Goal: Task Accomplishment & Management: Use online tool/utility

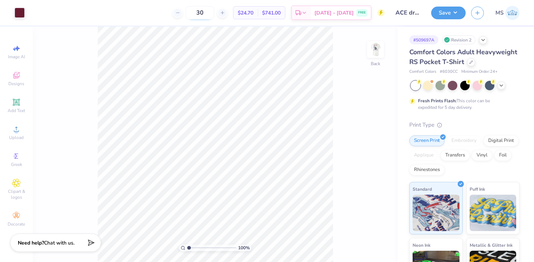
click at [214, 16] on input "30" at bounding box center [200, 12] width 28 height 13
type input "3"
type input "2"
type input "24"
click at [472, 61] on icon at bounding box center [472, 62] width 4 height 4
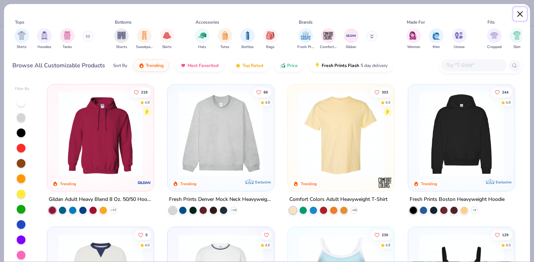
click at [524, 13] on button "Close" at bounding box center [521, 14] width 14 height 14
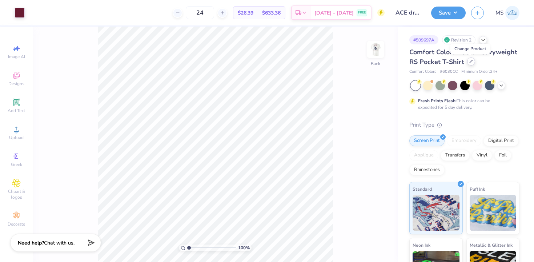
click at [470, 60] on icon at bounding box center [472, 62] width 4 height 4
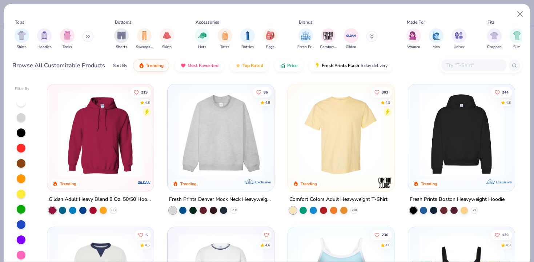
click at [351, 150] on img at bounding box center [341, 134] width 92 height 85
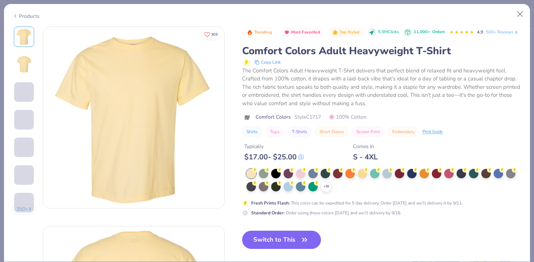
click at [328, 180] on div "+ 38" at bounding box center [384, 180] width 275 height 23
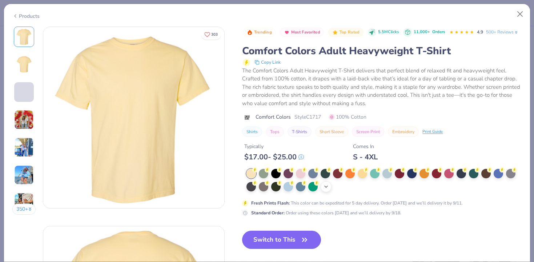
click at [326, 187] on polyline at bounding box center [326, 186] width 3 height 1
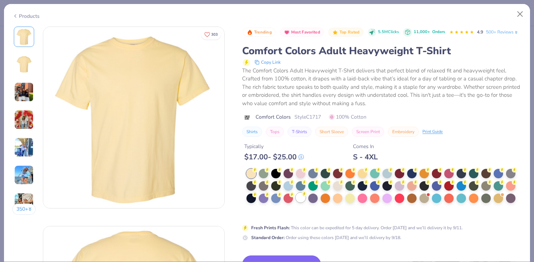
click at [303, 196] on div at bounding box center [300, 197] width 9 height 9
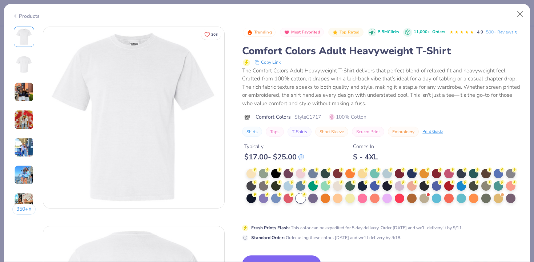
click at [295, 258] on button "Switch to This" at bounding box center [281, 264] width 79 height 18
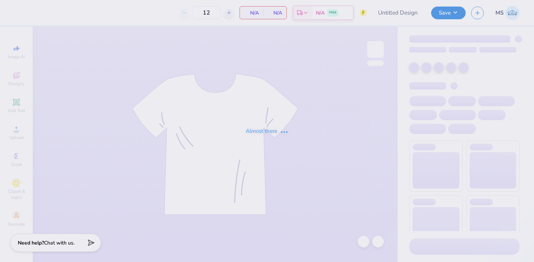
type input "ACE draft shirt"
type input "30"
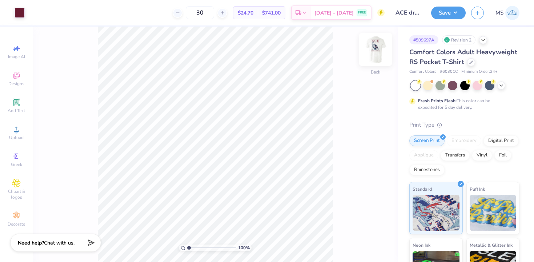
click at [381, 53] on img at bounding box center [375, 49] width 29 height 29
type input "2.16"
type input "2.52"
type input "3.24"
type input "2.09"
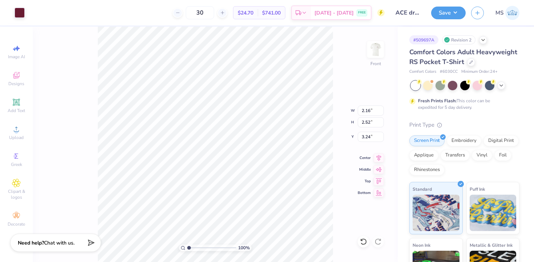
type input "2.42"
type input "3.39"
type input "2.15"
type input "2.50"
type input "2.16"
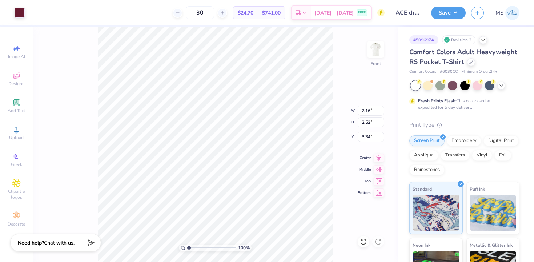
type input "2.52"
type input "3.34"
type input "3.54"
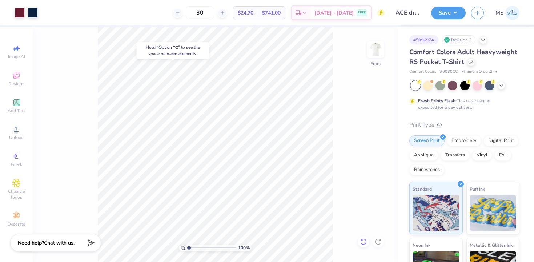
click at [362, 238] on icon at bounding box center [363, 241] width 7 height 7
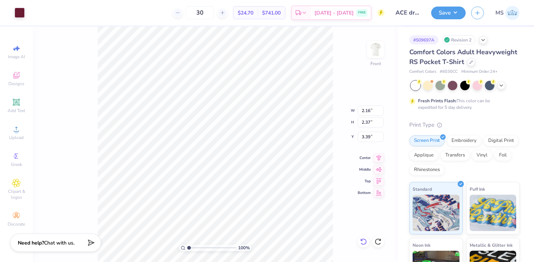
type input "2.40"
type input "2.63"
type input "3.13"
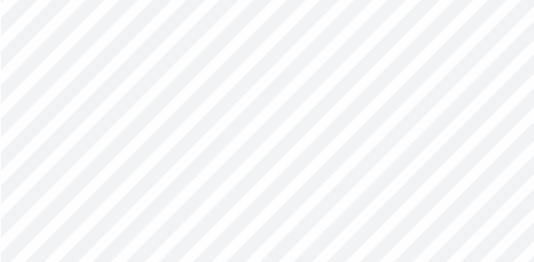
type input "8.74"
type input "9.75"
type input "5.44"
type input "2.40"
type input "2.63"
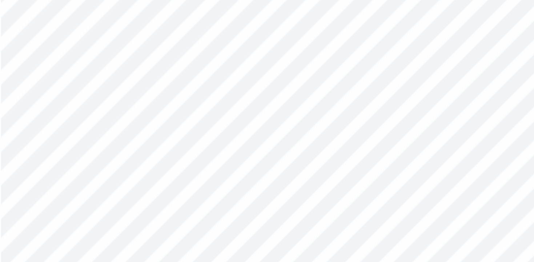
type input "3.13"
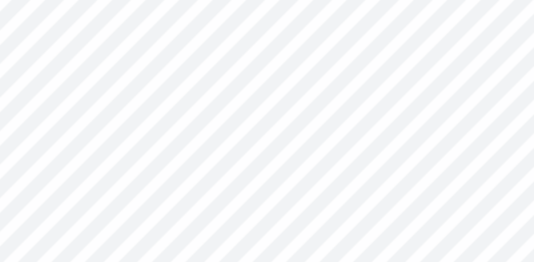
type input "2.58"
type input "2.82"
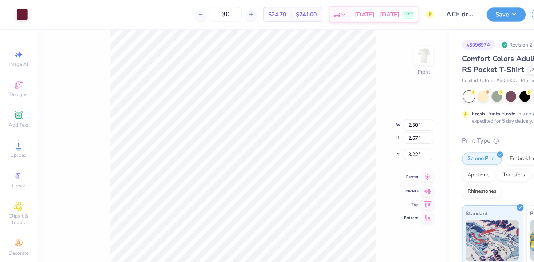
click at [379, 156] on icon at bounding box center [379, 157] width 5 height 6
type input "2.16"
type input "2.52"
type input "3.34"
click at [370, 122] on input "2.52" at bounding box center [371, 122] width 26 height 10
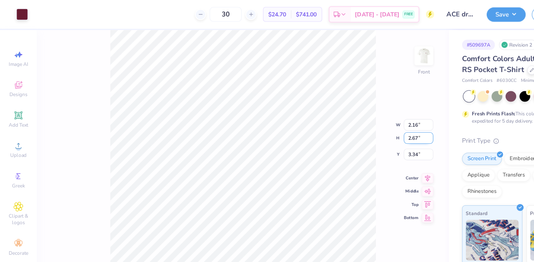
type input "2.67"
type input "2.29"
type input "3.26"
click at [371, 122] on input "2.82" at bounding box center [371, 122] width 26 height 10
type input "2.67"
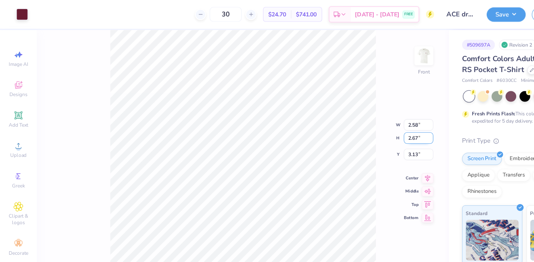
type input "2.44"
type input "3.21"
click at [338, 119] on div "100 % Front W 2.44 2.44 " H 2.67 2.67 " Y 3.21 3.21 " Center Middle Top Bottom" at bounding box center [215, 144] width 365 height 235
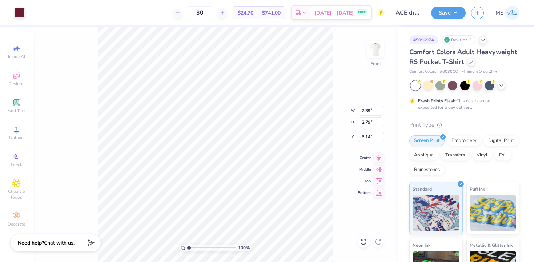
type input "2.39"
type input "2.79"
type input "3.14"
click at [371, 121] on input "2.67" at bounding box center [371, 122] width 26 height 10
type input "2.79"
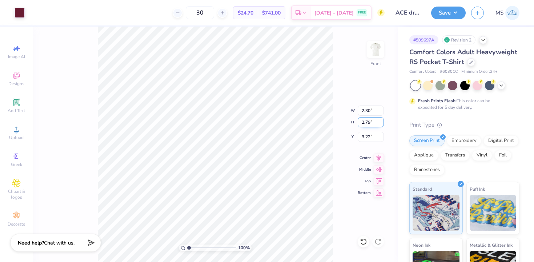
type input "2.40"
type input "3.16"
click at [328, 121] on div "100 % Front W 2.40 H 2.79 Y 3.16 Center Middle Top Bottom" at bounding box center [215, 144] width 365 height 235
click at [370, 121] on input "2.67" at bounding box center [371, 122] width 26 height 10
type input "2.79"
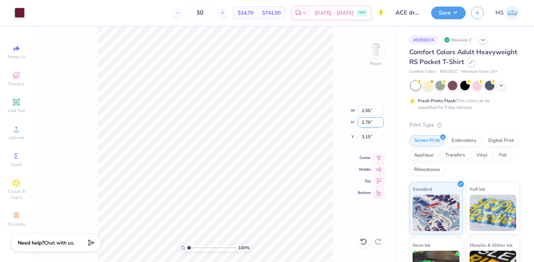
type input "2.55"
type input "3.15"
click at [322, 109] on div "100 % Front W 2.55 2.55 " H 2.79 2.79 " Y 3.15 3.15 " Center Middle Top Bottom" at bounding box center [215, 144] width 365 height 235
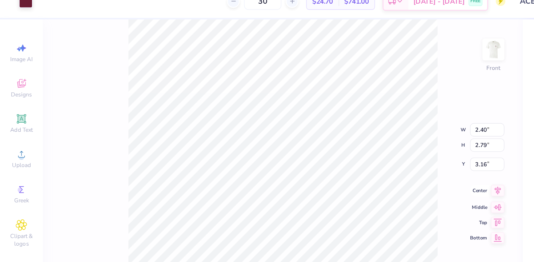
click at [379, 156] on icon at bounding box center [379, 157] width 5 height 6
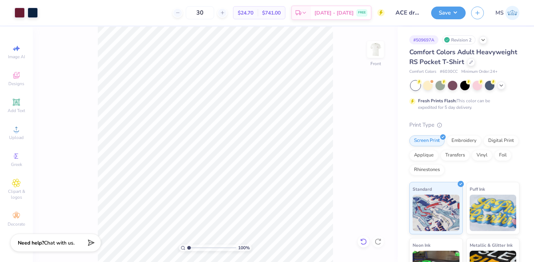
click at [364, 241] on icon at bounding box center [363, 241] width 7 height 7
click at [365, 242] on icon at bounding box center [363, 241] width 7 height 7
click at [381, 242] on icon at bounding box center [378, 241] width 7 height 7
type input "3.00"
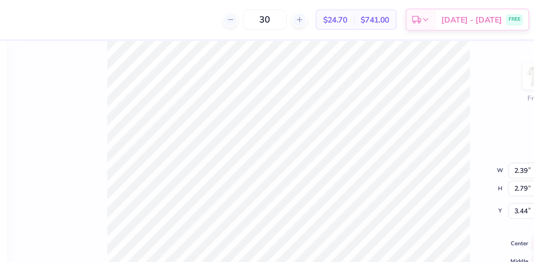
type input "2.40"
type input "3.46"
type input "2.55"
type input "3.45"
type input "2.39"
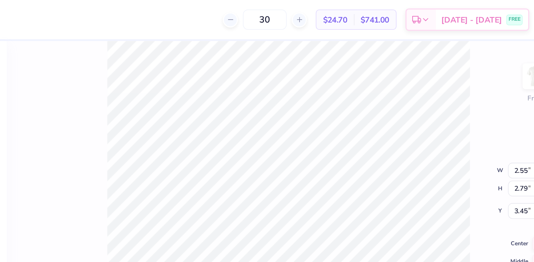
type input "3.44"
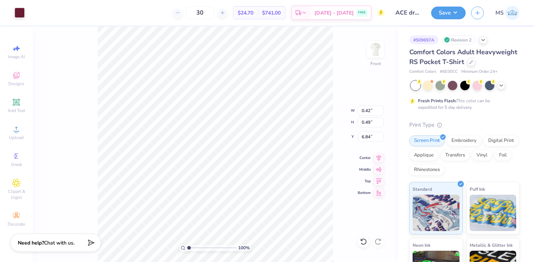
type input "0.32"
type input "0.51"
type input "6.83"
type input "0.41"
type input "0.49"
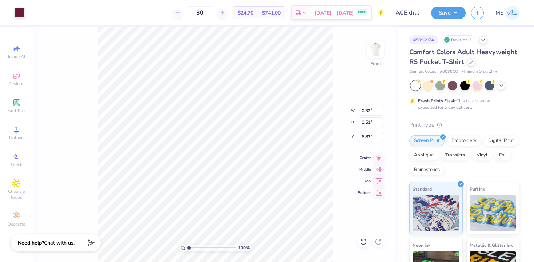
type input "6.84"
type input "0.32"
type input "0.50"
click at [366, 240] on icon at bounding box center [363, 241] width 6 height 7
type input "6.83"
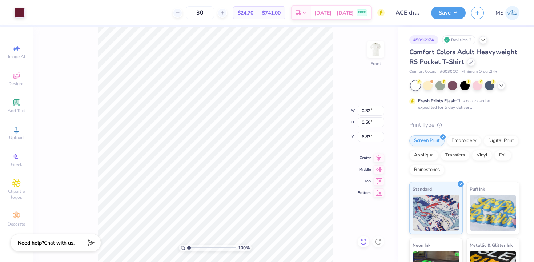
type input "0.51"
type input "0.19"
type input "0.50"
type input "0.32"
type input "0.51"
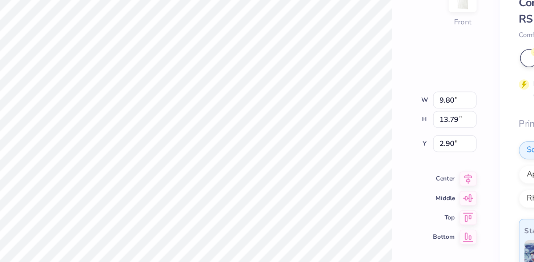
click at [344, 176] on div "100 % Front W 9.80 9.80 " H 13.79 13.79 " Y 2.90 2.90 " Center Middle Top Bottom" at bounding box center [215, 144] width 365 height 235
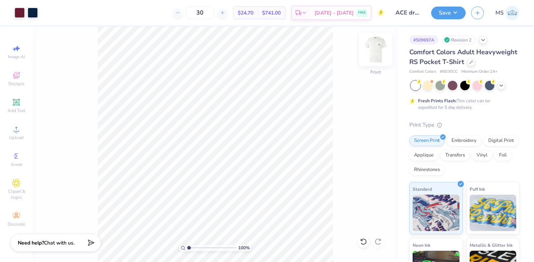
click at [380, 48] on img at bounding box center [375, 49] width 29 height 29
click at [441, 10] on button "Save" at bounding box center [448, 11] width 35 height 13
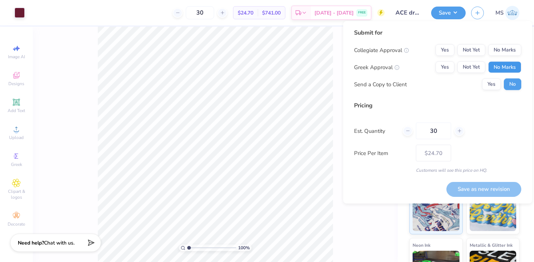
click at [500, 68] on button "No Marks" at bounding box center [505, 67] width 33 height 12
click at [502, 49] on button "No Marks" at bounding box center [505, 50] width 33 height 12
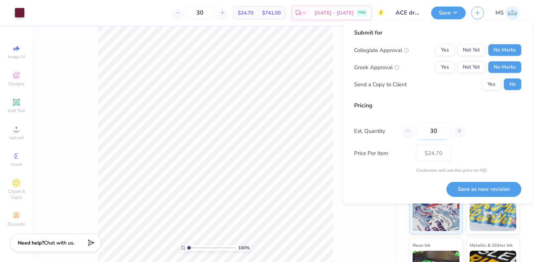
click at [439, 132] on input "30" at bounding box center [433, 131] width 35 height 17
type input "3"
type input "24"
type input "– –"
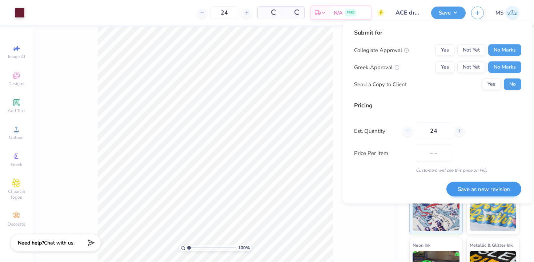
type input "24"
click at [470, 184] on button "Save as new revision" at bounding box center [484, 189] width 75 height 15
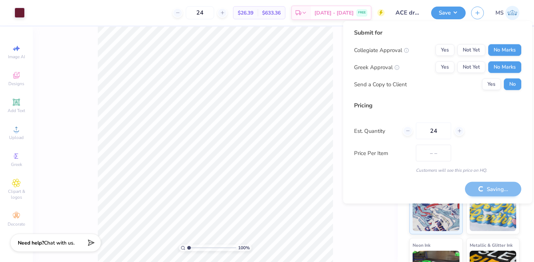
type input "$26.39"
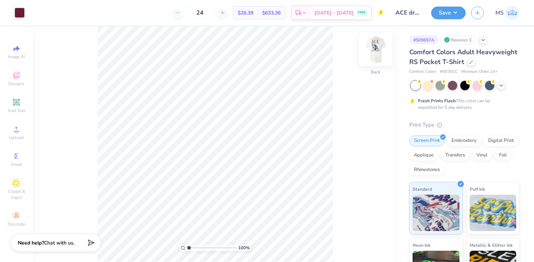
click at [379, 43] on img at bounding box center [375, 49] width 29 height 29
click at [443, 10] on button "Save" at bounding box center [448, 11] width 35 height 13
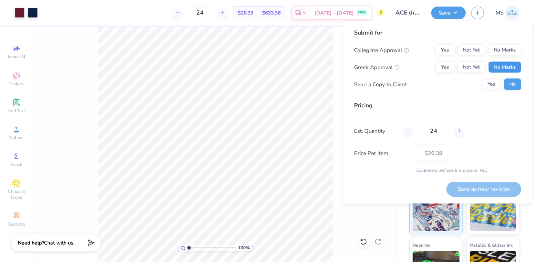
click at [506, 63] on button "No Marks" at bounding box center [505, 67] width 33 height 12
click at [506, 48] on button "No Marks" at bounding box center [505, 50] width 33 height 12
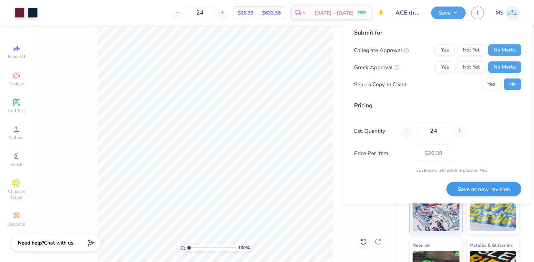
click at [490, 182] on button "Save as new revision" at bounding box center [484, 189] width 75 height 15
type input "$26.39"
